Goal: Communication & Community: Answer question/provide support

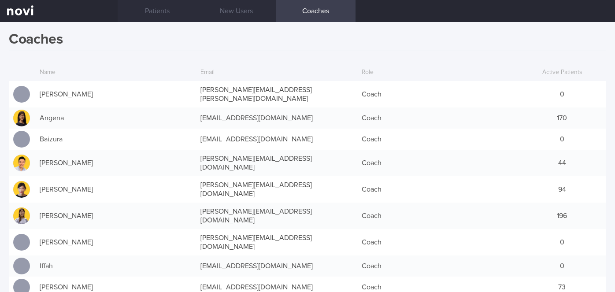
click at [179, 6] on link "Patients" at bounding box center [157, 11] width 79 height 22
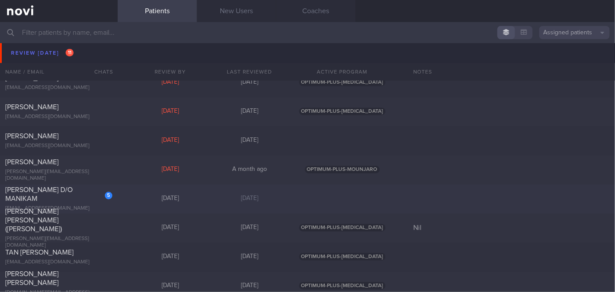
scroll to position [2595, 0]
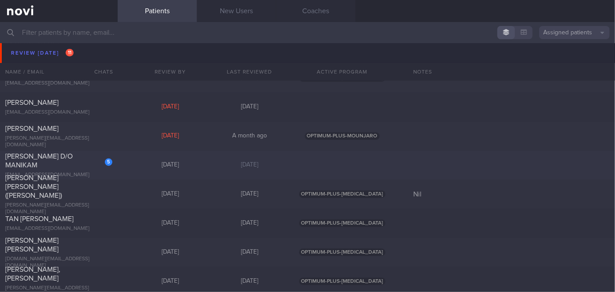
click at [119, 167] on div "5 [PERSON_NAME] D/O MANIKAM [EMAIL_ADDRESS][DOMAIN_NAME] [DATE] [DATE]" at bounding box center [307, 165] width 615 height 29
select select "7"
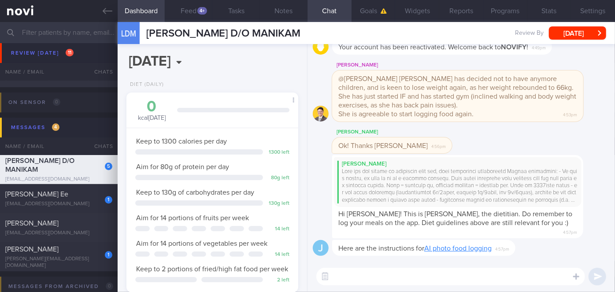
scroll to position [2836, 0]
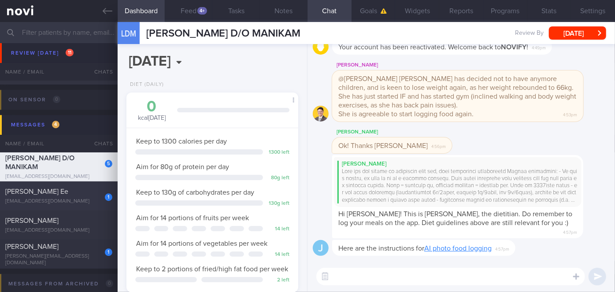
click at [82, 198] on div "[EMAIL_ADDRESS][DOMAIN_NAME]" at bounding box center [58, 201] width 107 height 7
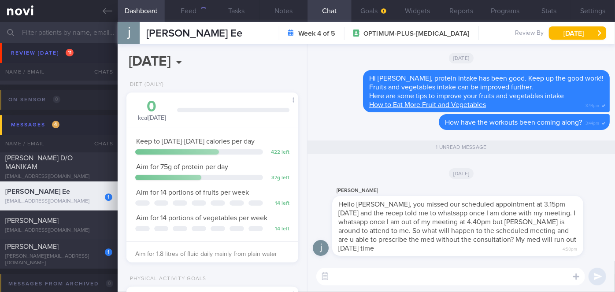
scroll to position [75, 150]
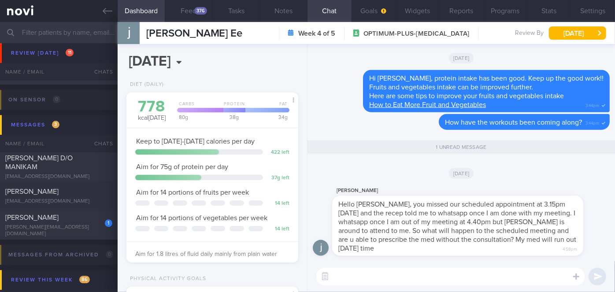
click at [367, 278] on textarea at bounding box center [450, 277] width 269 height 18
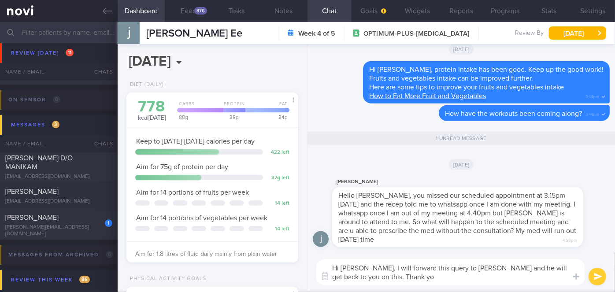
type textarea "Hi [PERSON_NAME], I will forward this query to [PERSON_NAME] and he will get ba…"
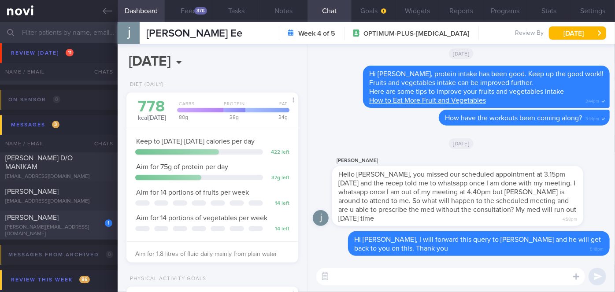
click at [93, 230] on div "[PERSON_NAME][EMAIL_ADDRESS][DOMAIN_NAME]" at bounding box center [58, 230] width 107 height 13
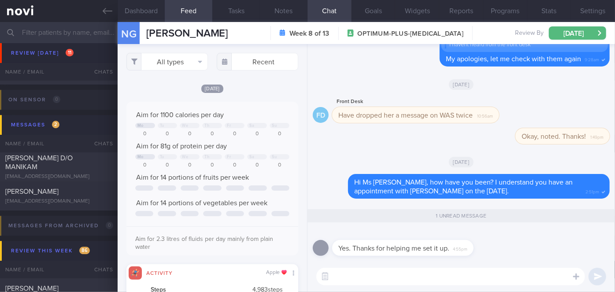
click at [510, 281] on textarea at bounding box center [450, 277] width 269 height 18
type textarea "You're most welcome. Have you been keeping well?"
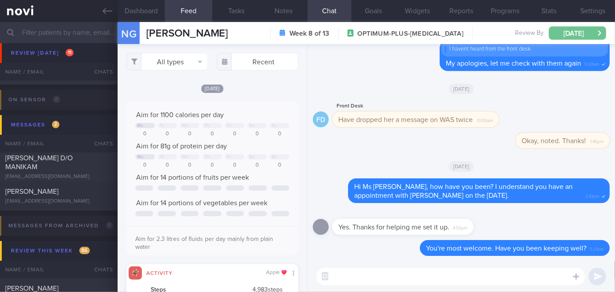
click at [599, 37] on button "[DATE]" at bounding box center [577, 32] width 57 height 13
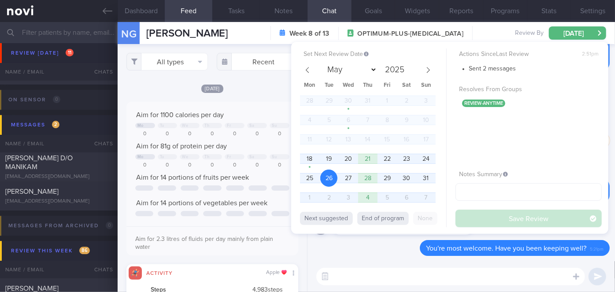
click at [145, 7] on button "Dashboard" at bounding box center [142, 11] width 48 height 22
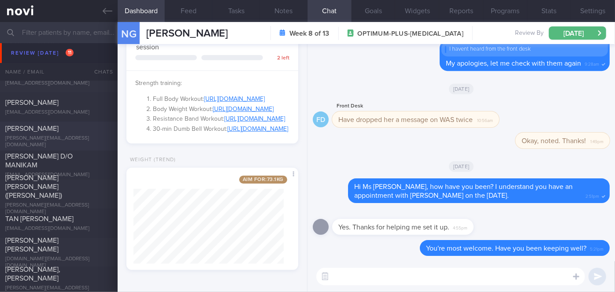
scroll to position [2635, 0]
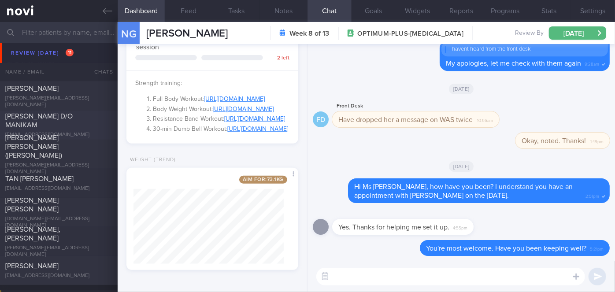
click at [82, 113] on div "[PERSON_NAME] D/O MANIKAM [EMAIL_ADDRESS][DOMAIN_NAME] [DATE] [DATE]" at bounding box center [307, 125] width 615 height 29
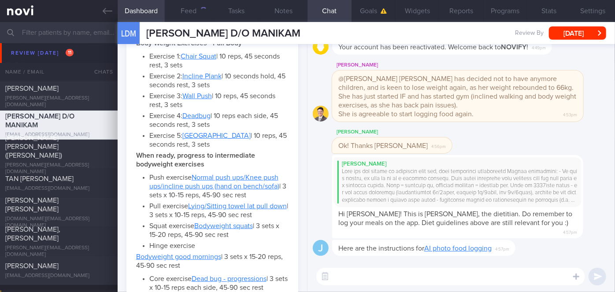
scroll to position [87, 150]
click at [607, 9] on button "Settings" at bounding box center [593, 11] width 44 height 22
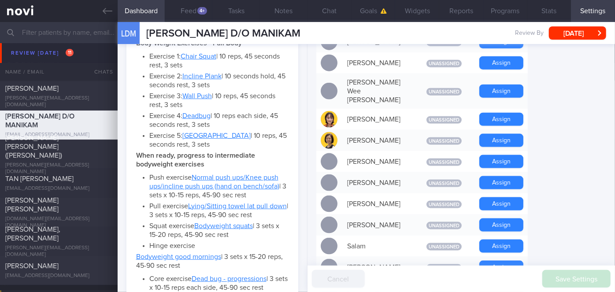
scroll to position [641, 0]
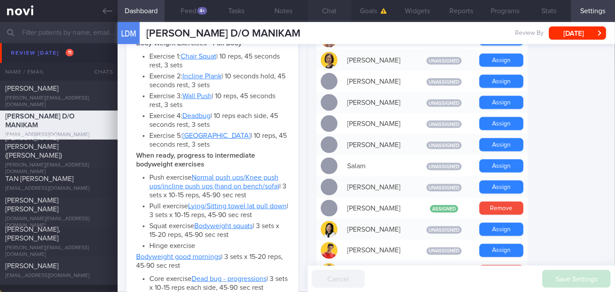
click at [498, 202] on button "Remove" at bounding box center [501, 208] width 44 height 13
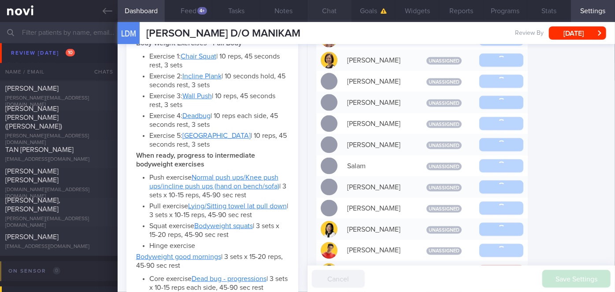
click at [326, 6] on button "Chat" at bounding box center [330, 11] width 44 height 22
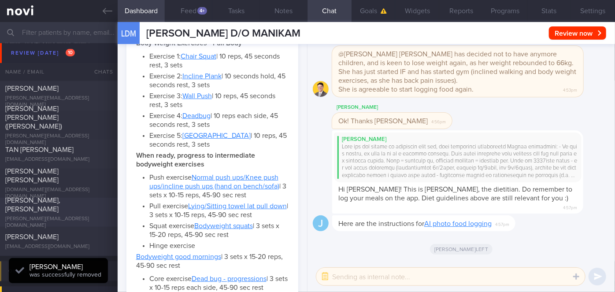
click at [77, 211] on div "[PERSON_NAME], [PERSON_NAME]" at bounding box center [57, 205] width 105 height 18
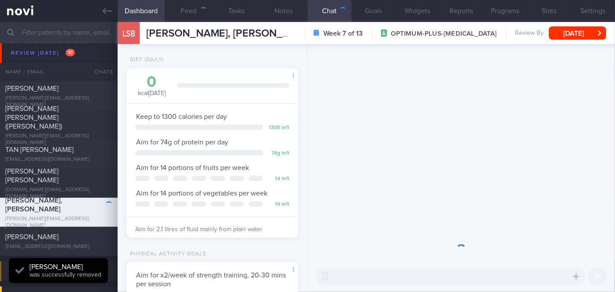
scroll to position [87, 150]
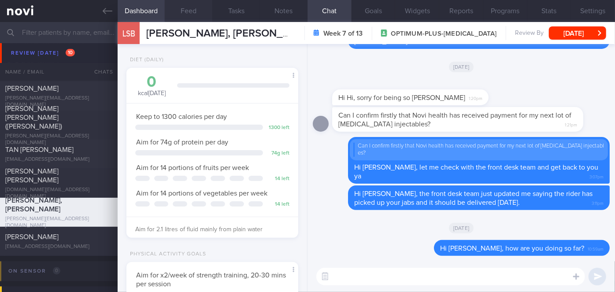
click at [185, 10] on button "Feed" at bounding box center [189, 11] width 48 height 22
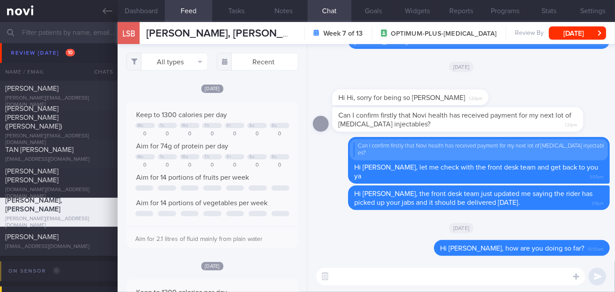
scroll to position [38, 154]
click at [406, 277] on textarea at bounding box center [450, 277] width 269 height 18
type textarea "H"
click at [404, 270] on textarea at bounding box center [450, 277] width 269 height 18
paste textarea "Hi [Patient's Name], We noticed there haven’t been any food or workout logs rec…"
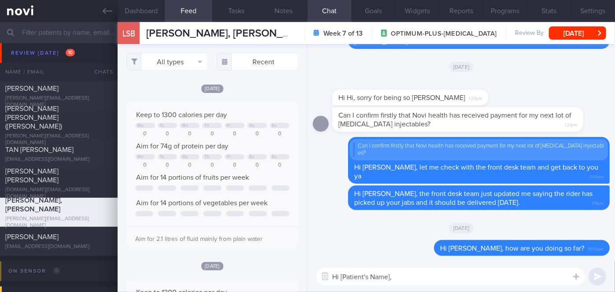
scroll to position [0, 0]
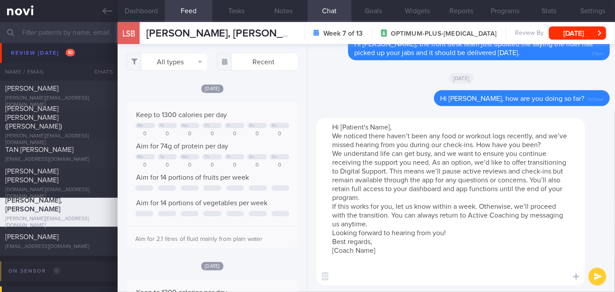
drag, startPoint x: 392, startPoint y: 125, endPoint x: 345, endPoint y: 126, distance: 46.3
click at [345, 126] on textarea "Hi [Patient's Name], We noticed there haven’t been any food or workout logs rec…" at bounding box center [450, 201] width 269 height 167
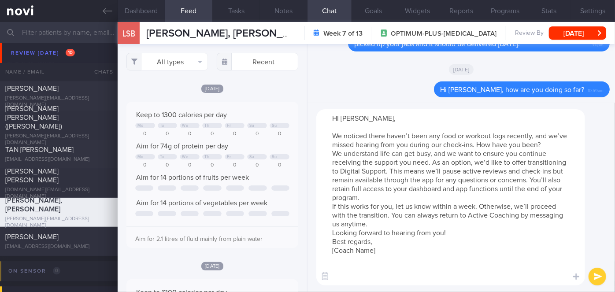
click at [389, 200] on textarea "Hi [PERSON_NAME], We noticed there haven’t been any food or workout logs recent…" at bounding box center [450, 197] width 269 height 176
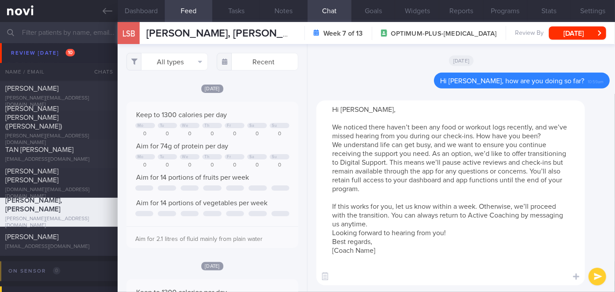
drag, startPoint x: 386, startPoint y: 250, endPoint x: 341, endPoint y: 250, distance: 44.9
click at [341, 250] on textarea "Hi [PERSON_NAME], We noticed there haven’t been any food or workout logs recent…" at bounding box center [450, 192] width 269 height 185
click at [382, 224] on textarea "Hi [PERSON_NAME], We noticed there haven’t been any food or workout logs recent…" at bounding box center [450, 192] width 269 height 185
type textarea "Hi [PERSON_NAME], We noticed there haven’t been any food or workout logs recent…"
click at [598, 275] on button "submit" at bounding box center [598, 277] width 18 height 18
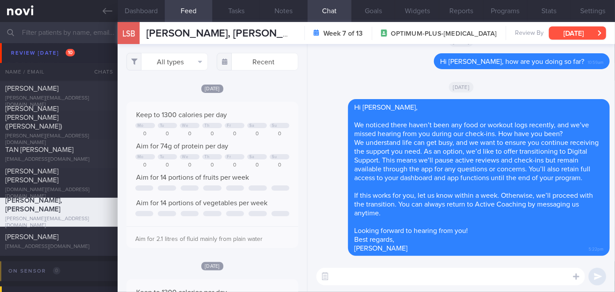
click at [576, 33] on button "[DATE]" at bounding box center [577, 32] width 57 height 13
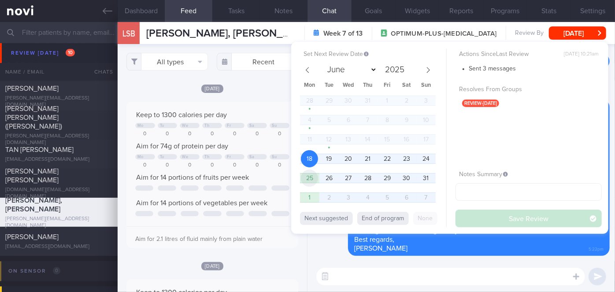
click at [307, 176] on span "25" at bounding box center [309, 178] width 17 height 17
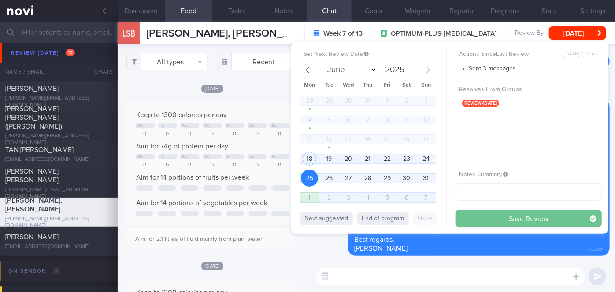
click at [485, 217] on button "Save Review" at bounding box center [529, 219] width 146 height 18
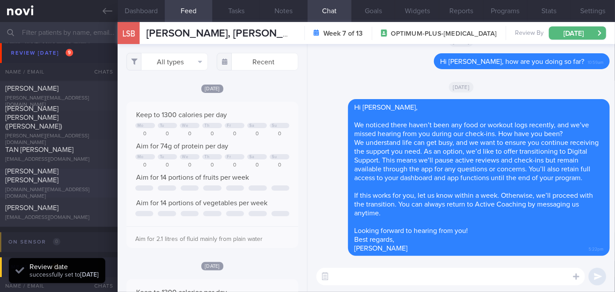
click at [93, 172] on div at bounding box center [102, 169] width 19 height 5
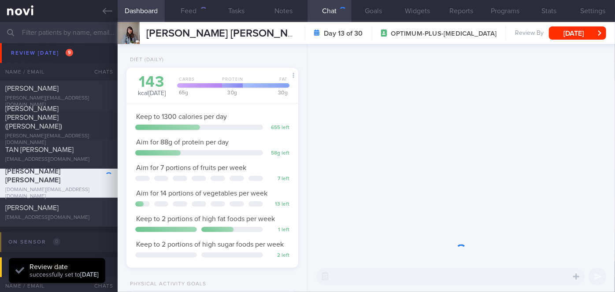
scroll to position [87, 150]
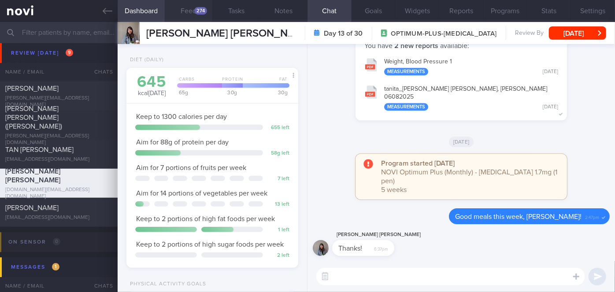
click at [195, 6] on button "Feed 274" at bounding box center [189, 11] width 48 height 22
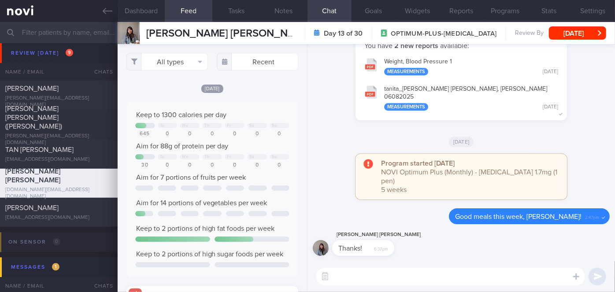
scroll to position [38, 154]
click at [262, 63] on input "text" at bounding box center [258, 62] width 82 height 18
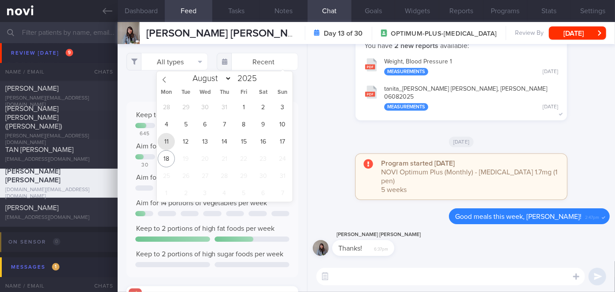
click at [167, 140] on span "11" at bounding box center [166, 141] width 17 height 17
type input "[DATE]"
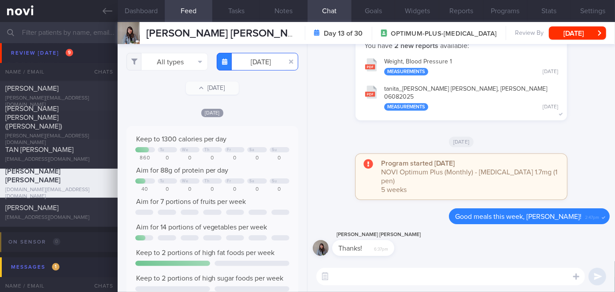
scroll to position [440539, 440423]
click at [408, 275] on textarea at bounding box center [450, 277] width 269 height 18
type textarea "Hi [PERSON_NAME], how have you been managing your meals and exercise?"
click at [599, 278] on button "submit" at bounding box center [598, 277] width 18 height 18
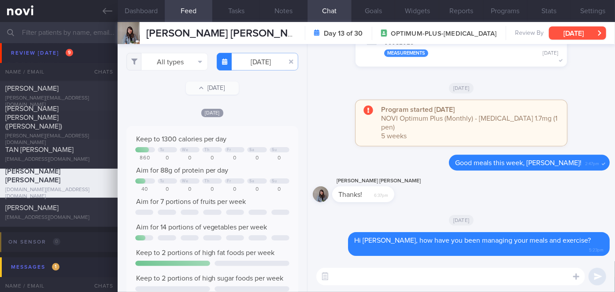
click at [564, 34] on button "[DATE]" at bounding box center [577, 32] width 57 height 13
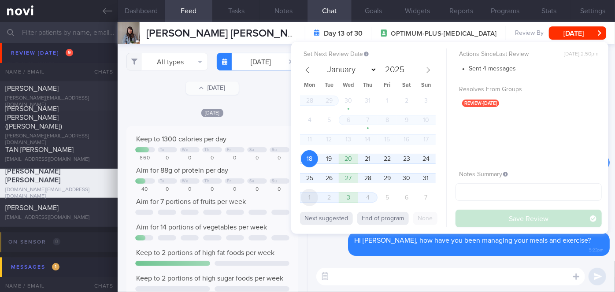
click at [311, 196] on span "1" at bounding box center [309, 197] width 17 height 17
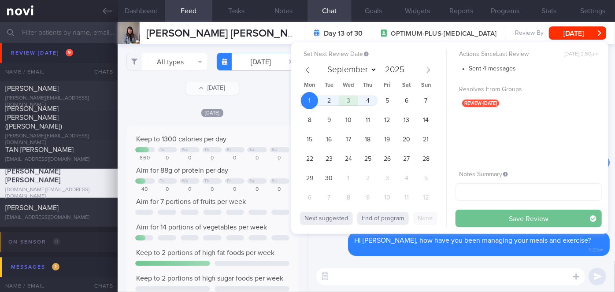
click at [487, 214] on button "Save Review" at bounding box center [529, 219] width 146 height 18
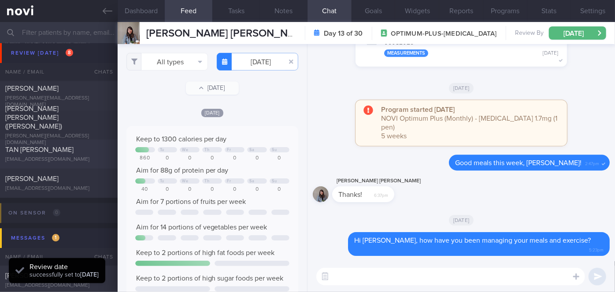
click at [84, 153] on div "TAN [PERSON_NAME]" at bounding box center [57, 149] width 105 height 9
select select "7"
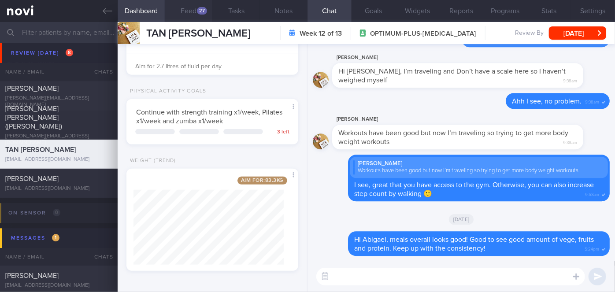
click at [194, 6] on button "Feed 27" at bounding box center [189, 11] width 48 height 22
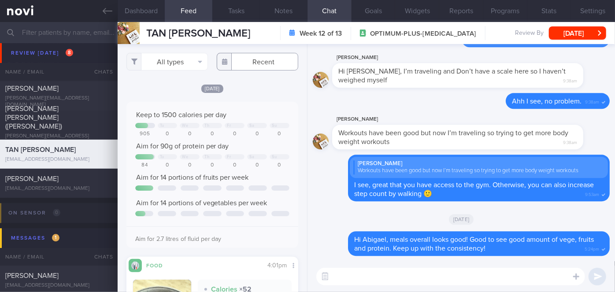
click at [261, 61] on input "text" at bounding box center [258, 62] width 82 height 18
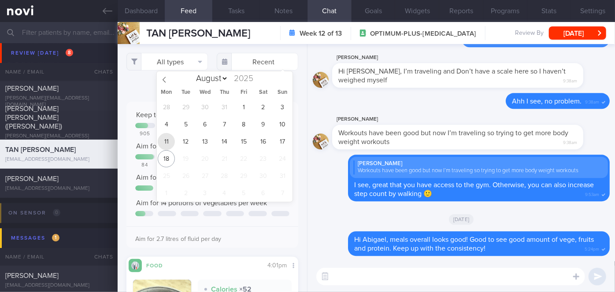
click at [169, 141] on span "11" at bounding box center [166, 141] width 17 height 17
type input "[DATE]"
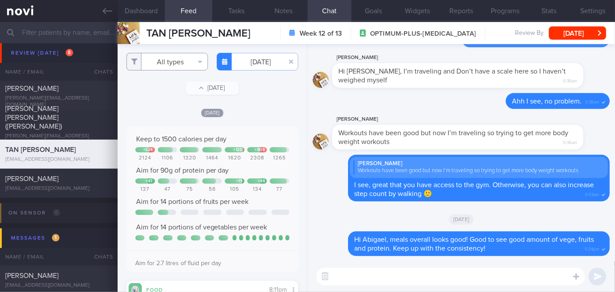
click at [175, 63] on button "All types" at bounding box center [167, 62] width 82 height 18
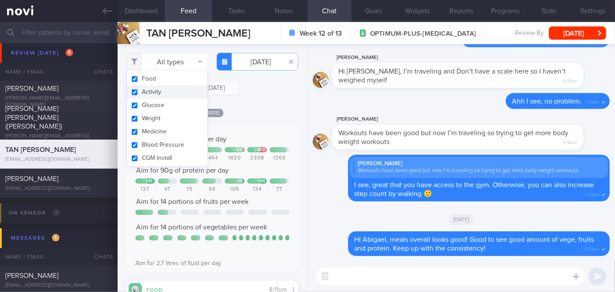
click at [156, 91] on button "Activity" at bounding box center [167, 91] width 81 height 13
checkbox input "false"
click at [259, 112] on div "[DATE]" at bounding box center [212, 112] width 172 height 9
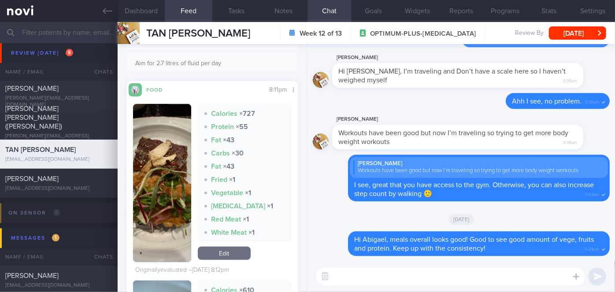
click at [151, 158] on button "button" at bounding box center [162, 183] width 58 height 158
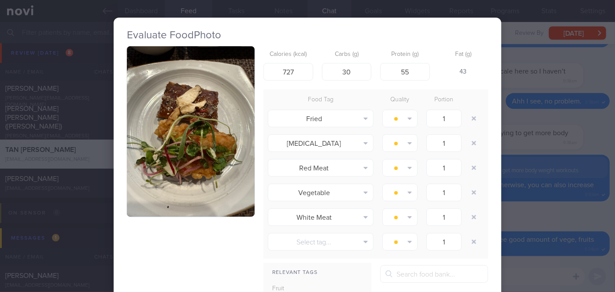
click at [155, 155] on button "button" at bounding box center [191, 131] width 128 height 171
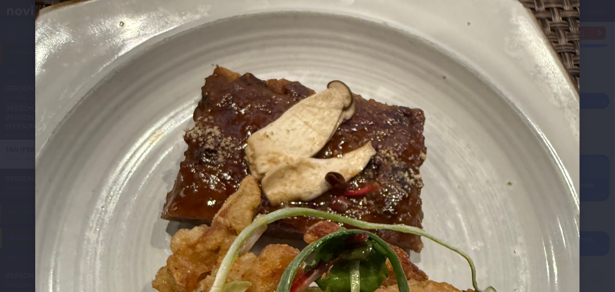
click at [581, 137] on div at bounding box center [307, 278] width 615 height 797
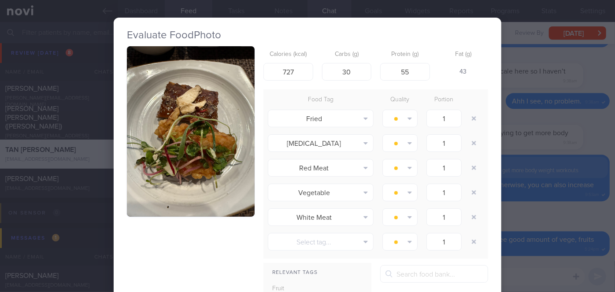
click at [551, 126] on div "Evaluate Food Photo Calories (kcal) 727 Carbs (g) 30 Protein (g) 55 Fat (g) 43 …" at bounding box center [307, 146] width 615 height 292
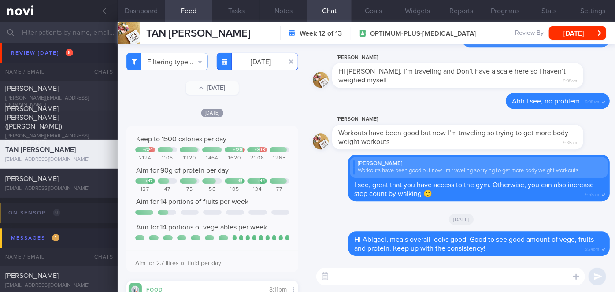
click at [255, 63] on input "[DATE]" at bounding box center [258, 62] width 82 height 18
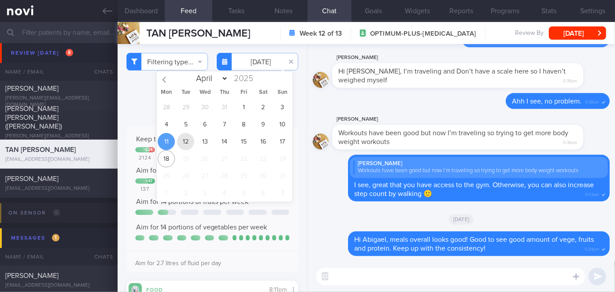
click at [187, 141] on span "12" at bounding box center [185, 141] width 17 height 17
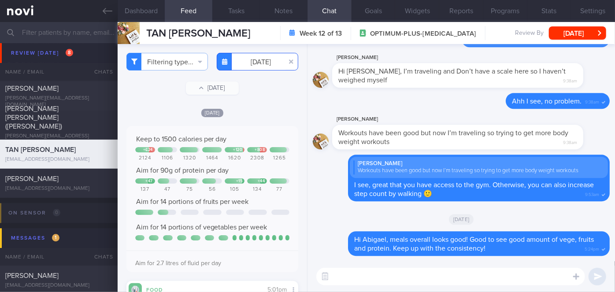
scroll to position [240, 0]
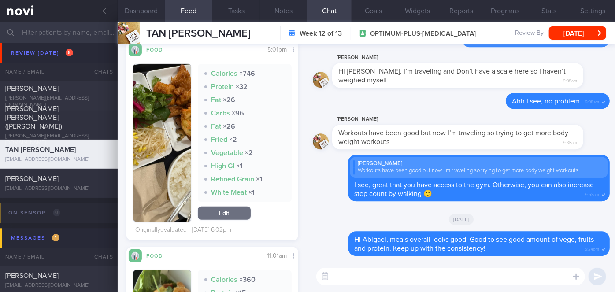
click at [163, 133] on button "button" at bounding box center [162, 143] width 58 height 158
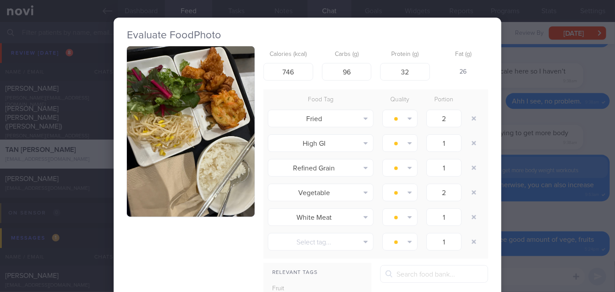
click at [169, 119] on button "button" at bounding box center [191, 131] width 128 height 171
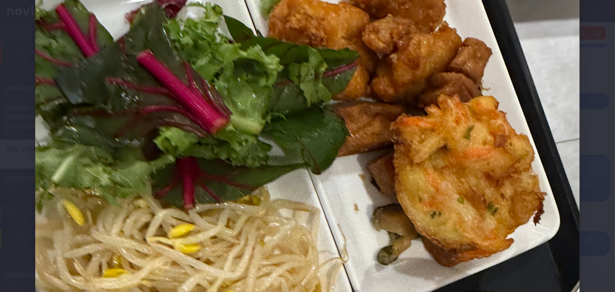
scroll to position [160, 0]
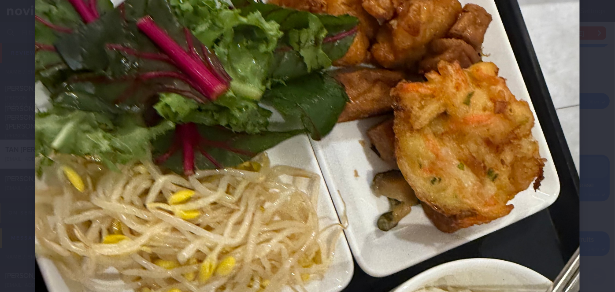
click at [573, 106] on img at bounding box center [307, 238] width 545 height 726
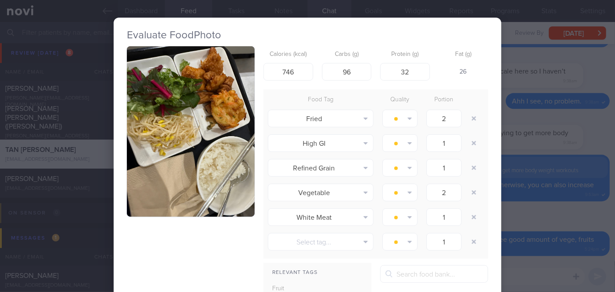
click at [519, 99] on div "Evaluate Food Photo Calories (kcal) 746 Carbs (g) 96 Protein (g) 32 Fat (g) 26 …" at bounding box center [307, 146] width 615 height 292
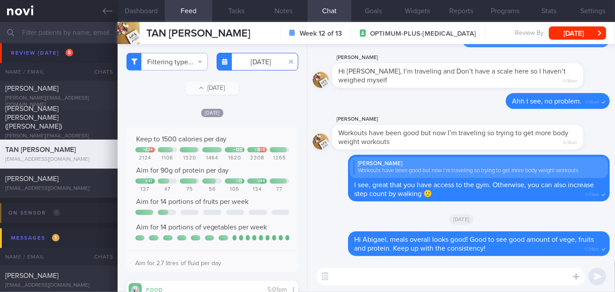
click at [252, 61] on input "[DATE]" at bounding box center [258, 62] width 82 height 18
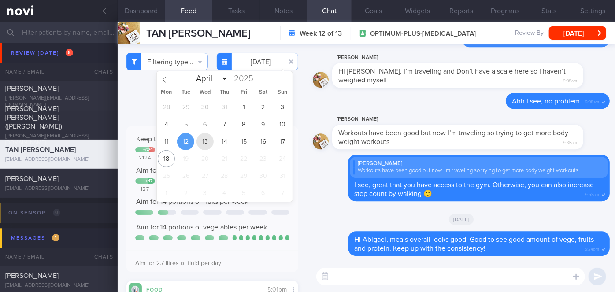
click at [201, 142] on span "13" at bounding box center [204, 141] width 17 height 17
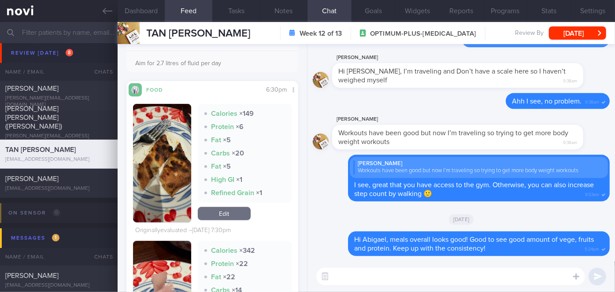
scroll to position [320, 0]
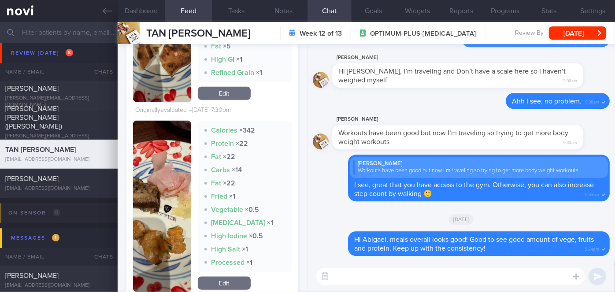
click at [164, 168] on img "button" at bounding box center [162, 206] width 58 height 171
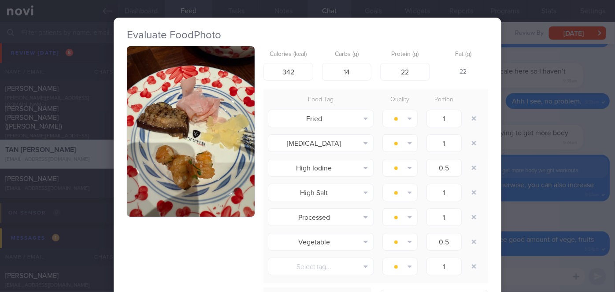
click at [577, 192] on div "Evaluate Food Photo Calories (kcal) 342 Carbs (g) 14 Protein (g) 22 Fat (g) 22 …" at bounding box center [307, 146] width 615 height 292
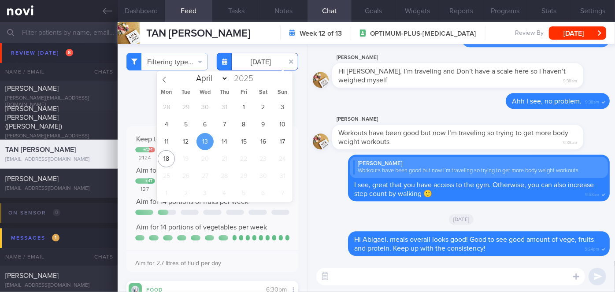
click at [252, 59] on input "[DATE]" at bounding box center [258, 62] width 82 height 18
click at [226, 139] on span "14" at bounding box center [224, 141] width 17 height 17
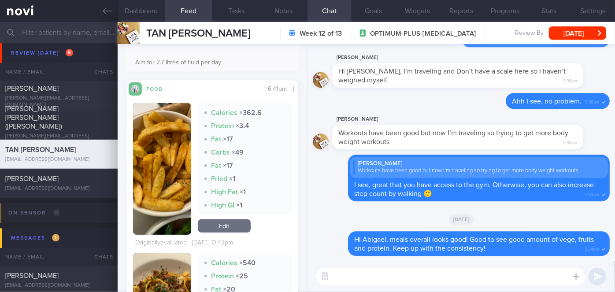
scroll to position [200, 0]
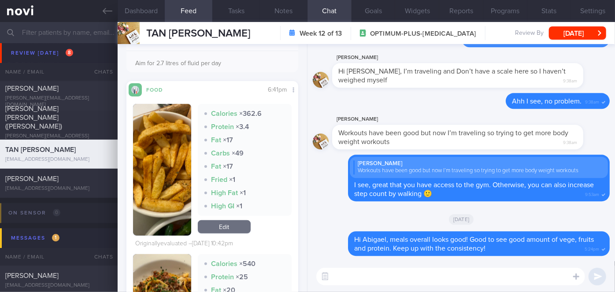
click at [180, 145] on button "button" at bounding box center [162, 170] width 58 height 132
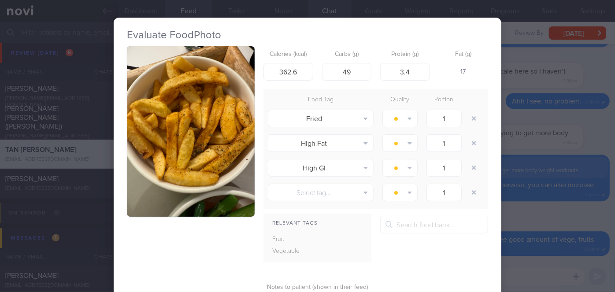
click at [180, 145] on button "button" at bounding box center [191, 131] width 128 height 171
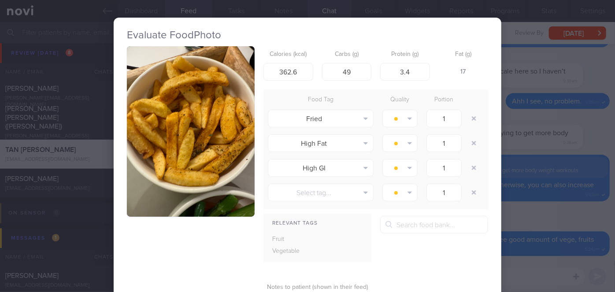
click at [516, 167] on div "Evaluate Food Photo Calories (kcal) 362.6 Carbs (g) 49 Protein (g) 3.4 Fat (g) …" at bounding box center [307, 146] width 615 height 292
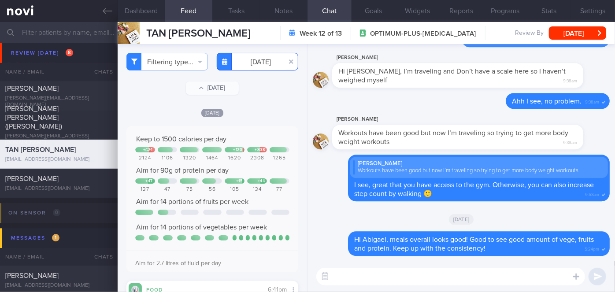
click at [262, 60] on input "[DATE]" at bounding box center [258, 62] width 82 height 18
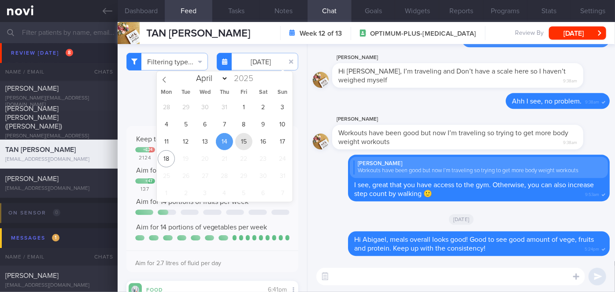
click at [243, 138] on span "15" at bounding box center [243, 141] width 17 height 17
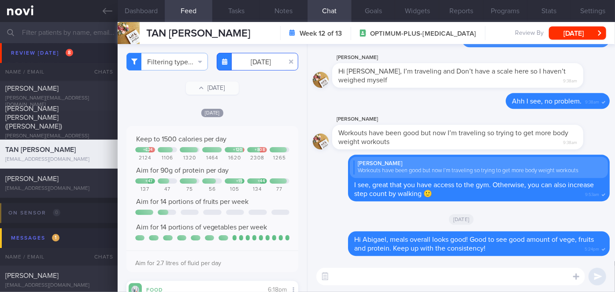
click at [246, 63] on input "[DATE]" at bounding box center [258, 62] width 82 height 18
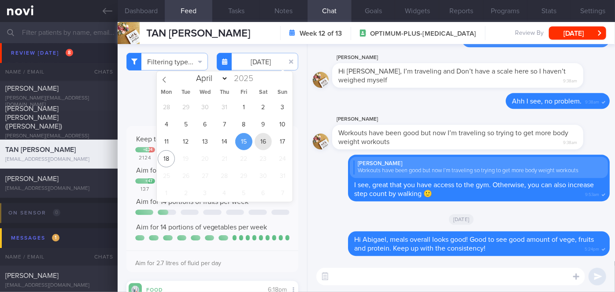
click at [264, 145] on span "16" at bounding box center [263, 141] width 17 height 17
type input "[DATE]"
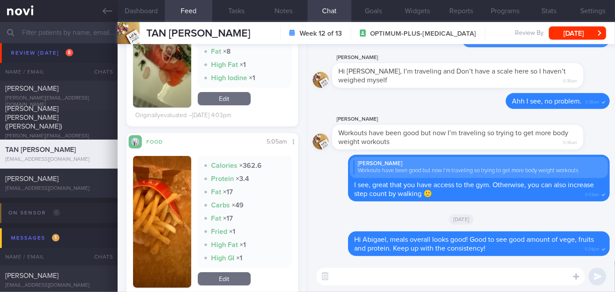
scroll to position [1494, 0]
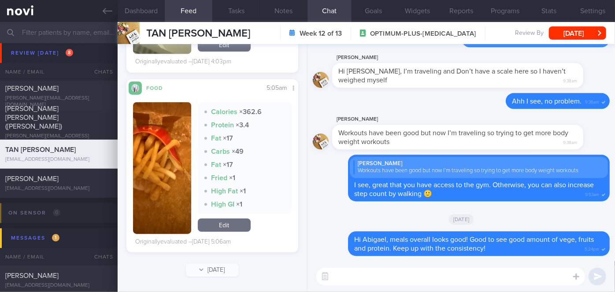
click at [381, 281] on textarea at bounding box center [450, 277] width 269 height 18
type textarea "h"
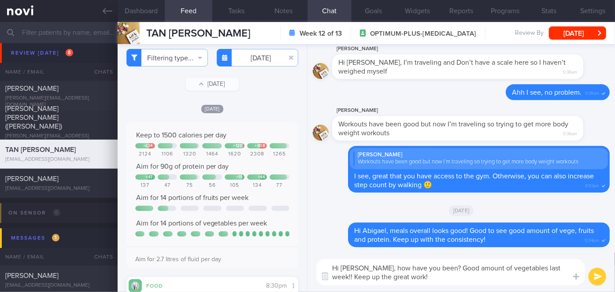
scroll to position [0, 0]
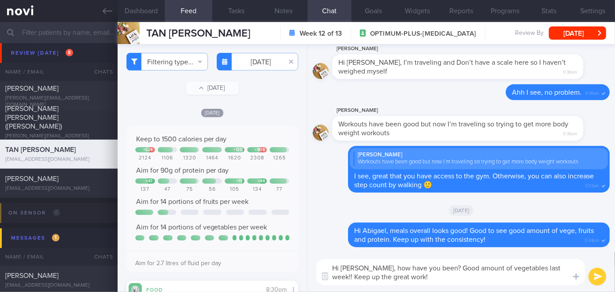
click at [427, 282] on textarea "Hi [PERSON_NAME], how have you been? Good amount of vegetables last week!! Keep…" at bounding box center [450, 272] width 269 height 26
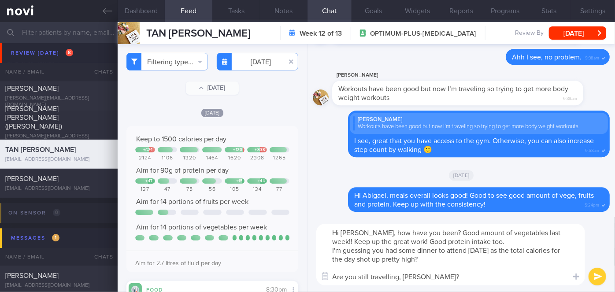
type textarea "Hi [PERSON_NAME], how have you been? Good amount of vegetables last week!! Keep…"
click at [595, 274] on button "submit" at bounding box center [598, 277] width 18 height 18
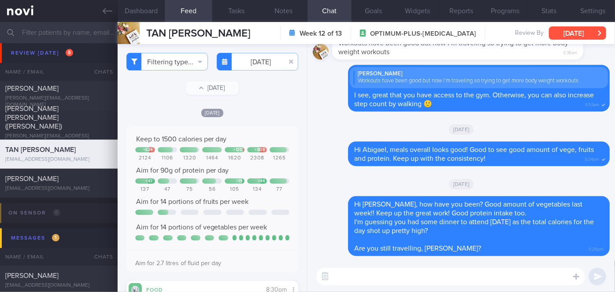
click at [581, 30] on button "[DATE]" at bounding box center [577, 32] width 57 height 13
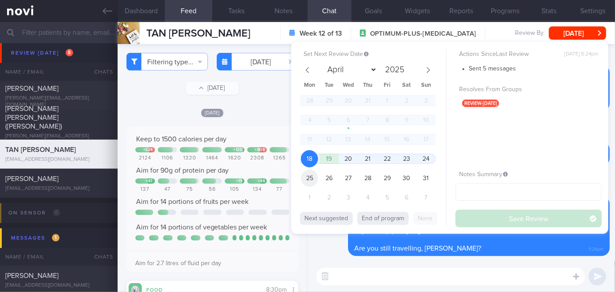
click at [303, 175] on span "25" at bounding box center [309, 178] width 17 height 17
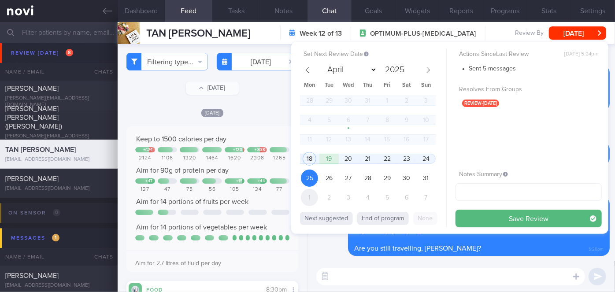
click at [312, 192] on span "1" at bounding box center [309, 197] width 17 height 17
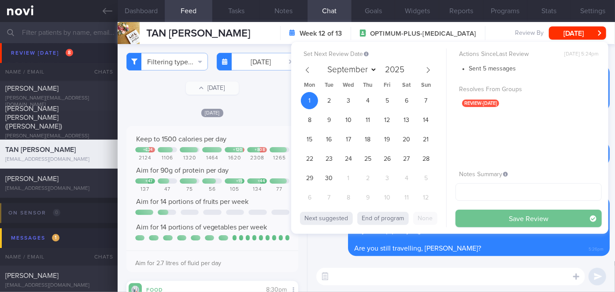
drag, startPoint x: 517, startPoint y: 221, endPoint x: 331, endPoint y: 180, distance: 190.5
click at [517, 221] on button "Save Review" at bounding box center [529, 219] width 146 height 18
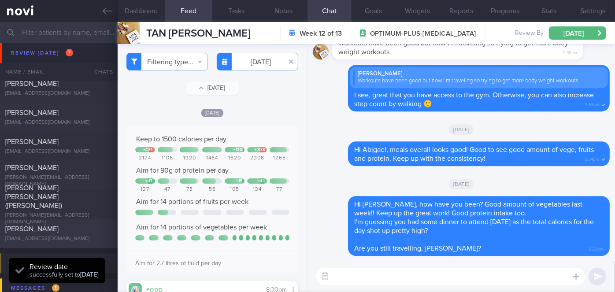
scroll to position [2515, 0]
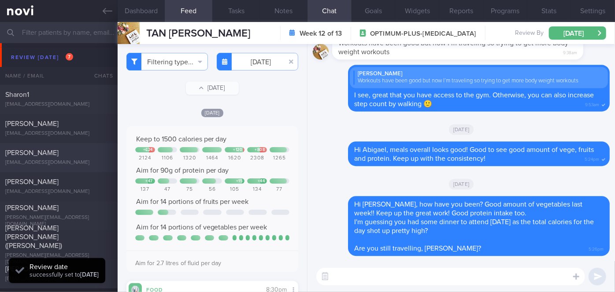
click at [37, 152] on span "[PERSON_NAME]" at bounding box center [31, 153] width 53 height 7
select select "7"
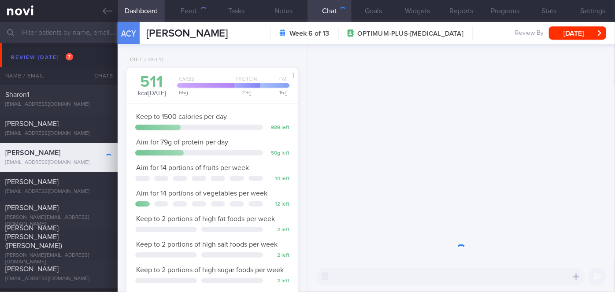
scroll to position [87, 150]
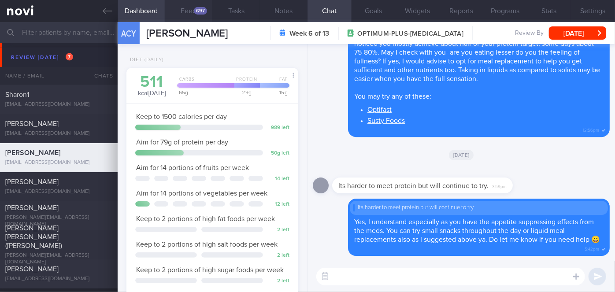
click at [195, 10] on div "697" at bounding box center [200, 10] width 13 height 7
select select "7"
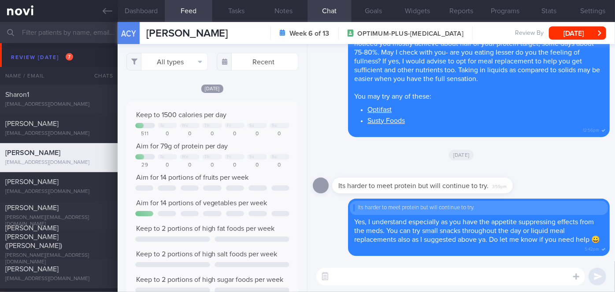
scroll to position [38, 154]
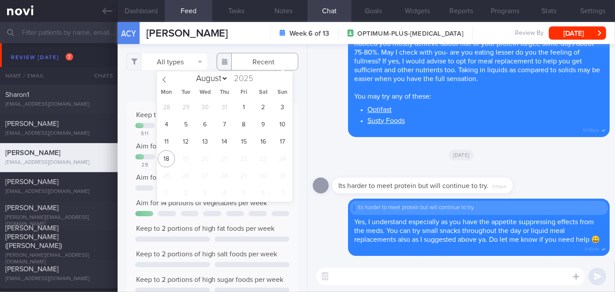
click at [265, 59] on input "text" at bounding box center [258, 62] width 82 height 18
click at [184, 121] on span "5" at bounding box center [185, 124] width 17 height 17
type input "[DATE]"
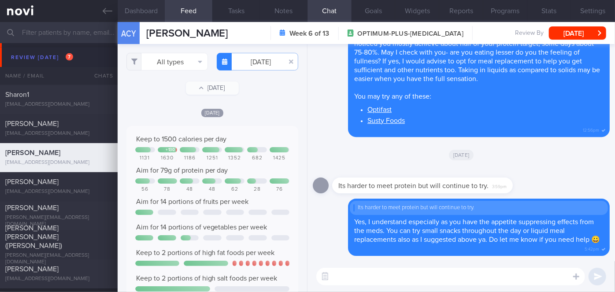
click at [152, 8] on button "Dashboard" at bounding box center [142, 11] width 48 height 22
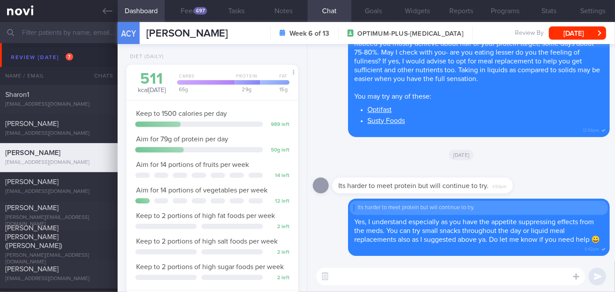
scroll to position [40, 0]
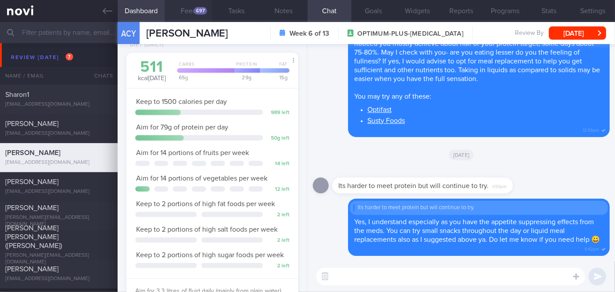
click at [206, 7] on button "Feed 697" at bounding box center [189, 11] width 48 height 22
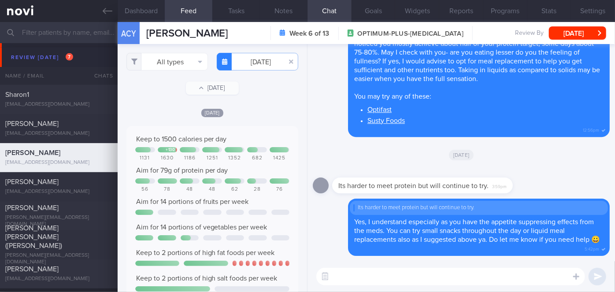
click at [346, 271] on textarea at bounding box center [450, 277] width 269 height 18
type textarea "Hi [PERSON_NAME], how have you been?"
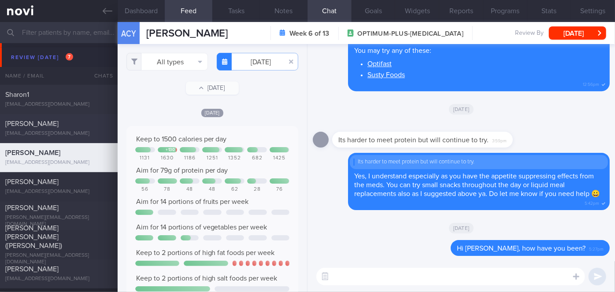
click at [93, 134] on div "[EMAIL_ADDRESS][DOMAIN_NAME]" at bounding box center [58, 134] width 107 height 7
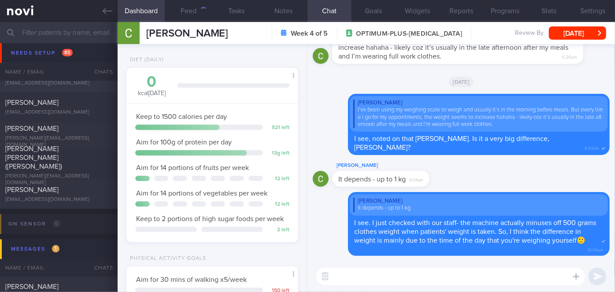
scroll to position [2515, 0]
